Goal: Task Accomplishment & Management: Complete application form

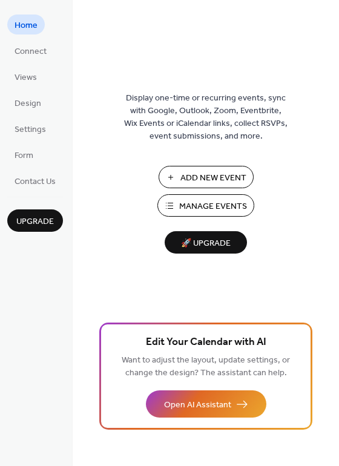
click at [199, 200] on span "Manage Events" at bounding box center [213, 206] width 68 height 13
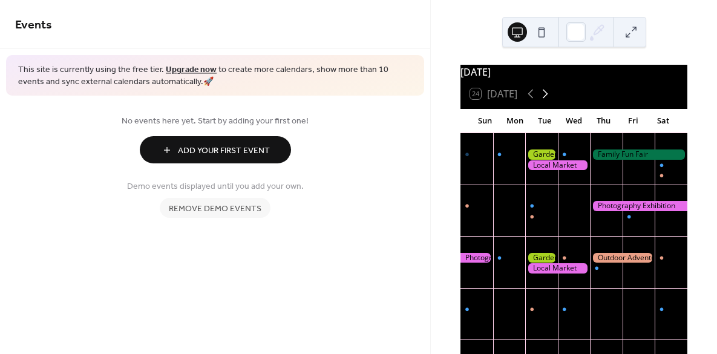
click at [546, 100] on icon at bounding box center [545, 94] width 15 height 15
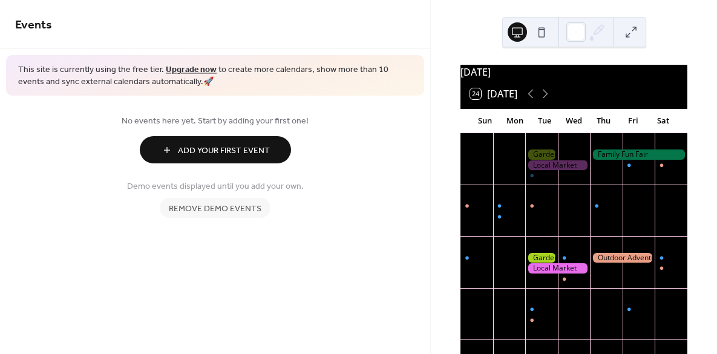
click at [542, 274] on div at bounding box center [557, 268] width 65 height 10
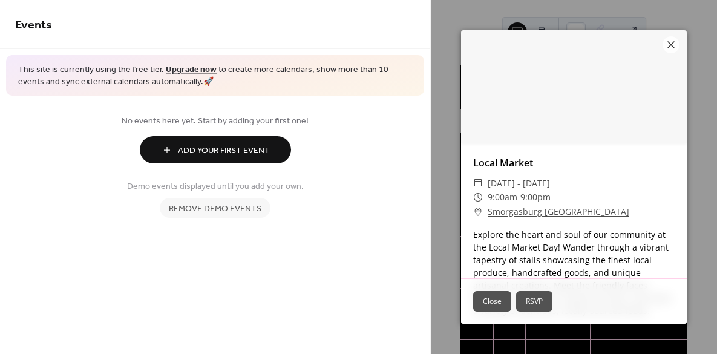
click at [503, 301] on button "Close" at bounding box center [492, 301] width 38 height 21
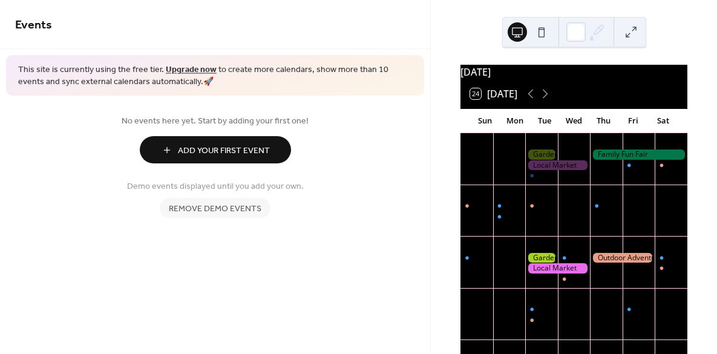
click at [229, 157] on span "Add Your First Event" at bounding box center [224, 151] width 92 height 13
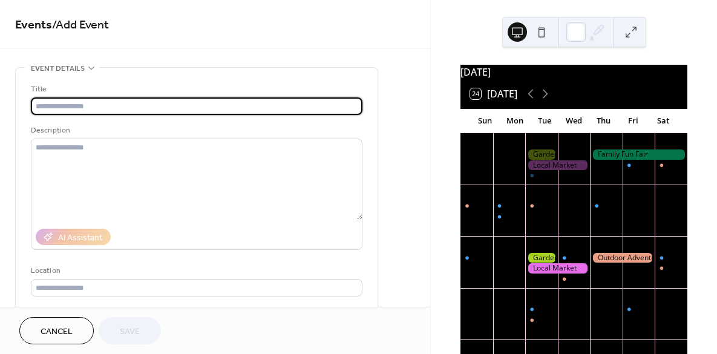
type input "*"
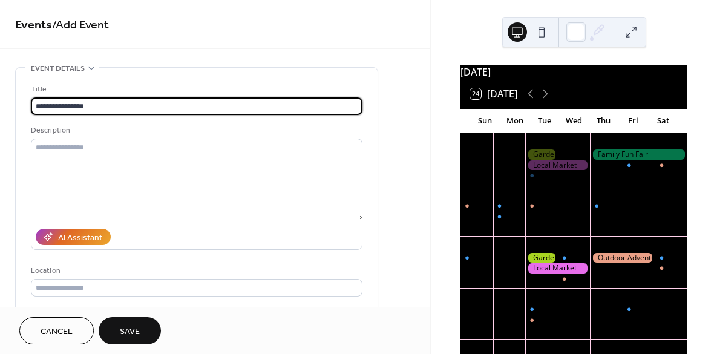
type input "**********"
click at [139, 330] on span "Save" at bounding box center [130, 332] width 20 height 13
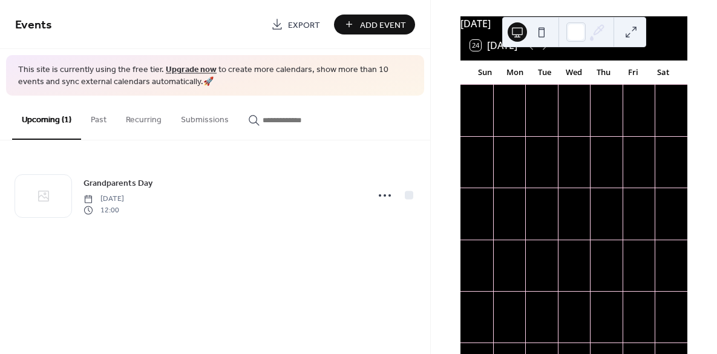
scroll to position [62, 0]
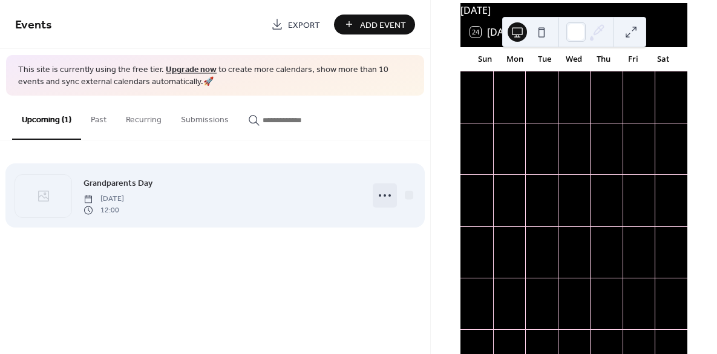
click at [385, 201] on icon at bounding box center [384, 195] width 19 height 19
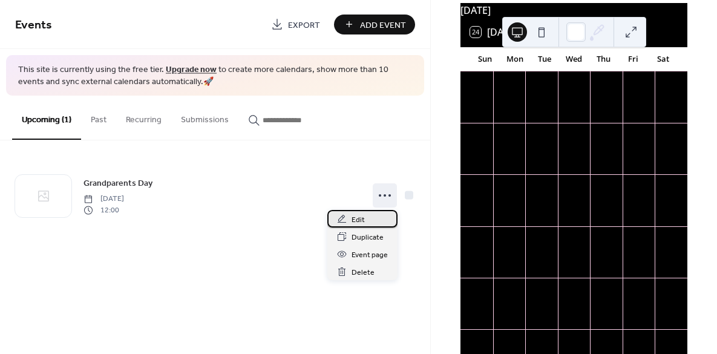
click at [372, 219] on div "Edit" at bounding box center [362, 219] width 70 height 18
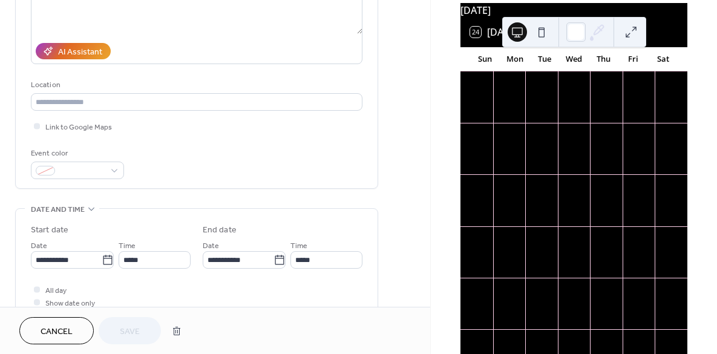
scroll to position [244, 0]
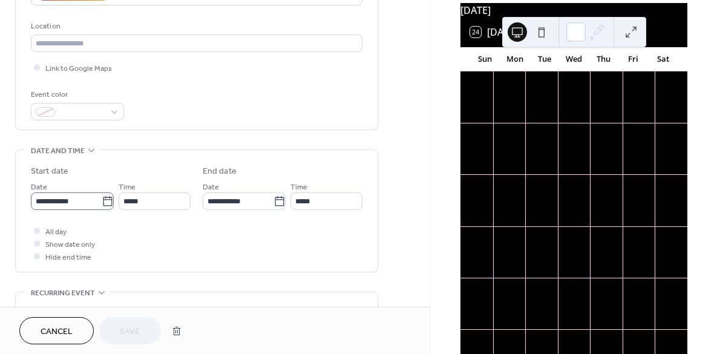
click at [105, 203] on icon at bounding box center [108, 201] width 12 height 12
click at [102, 203] on input "**********" at bounding box center [66, 201] width 71 height 18
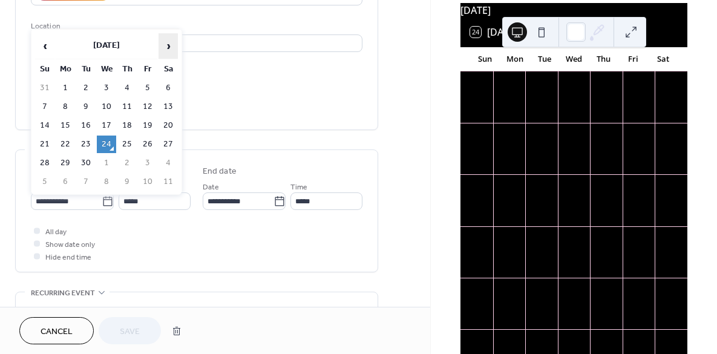
click at [166, 44] on span "›" at bounding box center [168, 46] width 18 height 24
click at [142, 87] on td "3" at bounding box center [147, 88] width 19 height 18
type input "**********"
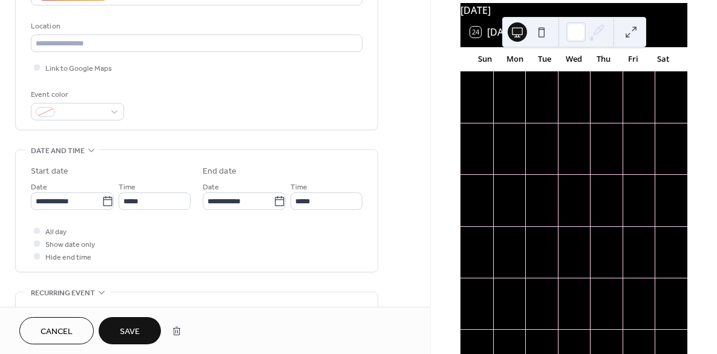
click at [138, 330] on span "Save" at bounding box center [130, 332] width 20 height 13
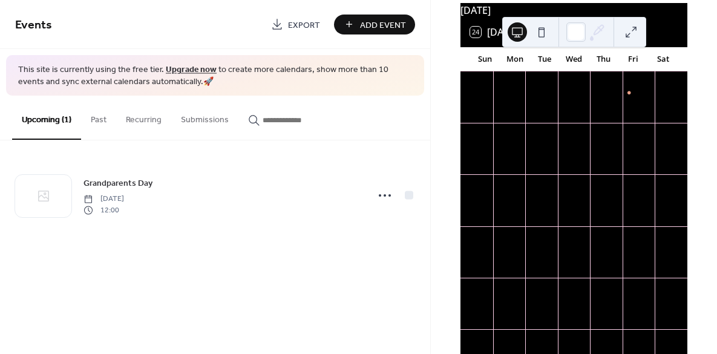
click at [551, 149] on div at bounding box center [541, 154] width 33 height 31
click at [623, 98] on div "Grandparents Day" at bounding box center [639, 93] width 33 height 10
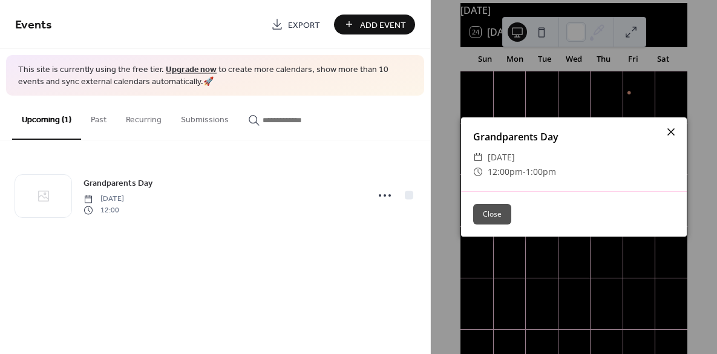
click at [678, 129] on div at bounding box center [671, 131] width 17 height 17
